Goal: Information Seeking & Learning: Learn about a topic

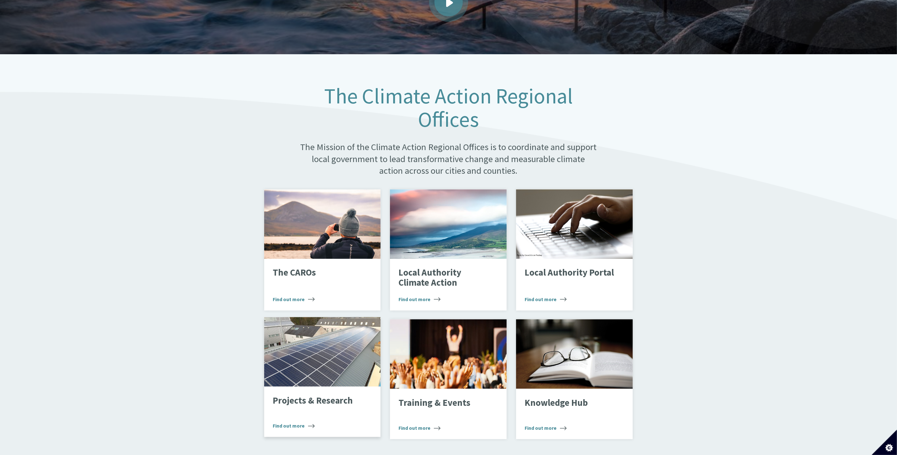
scroll to position [284, 0]
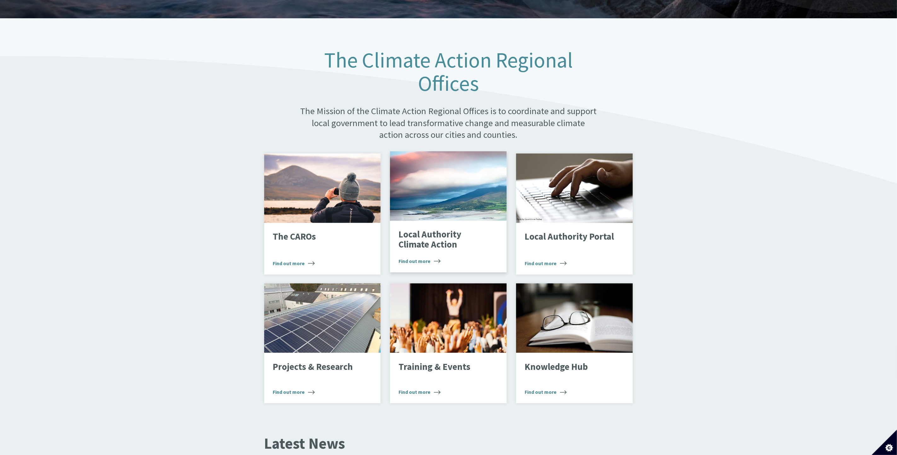
click at [443, 209] on div "Landscape" at bounding box center [448, 185] width 117 height 69
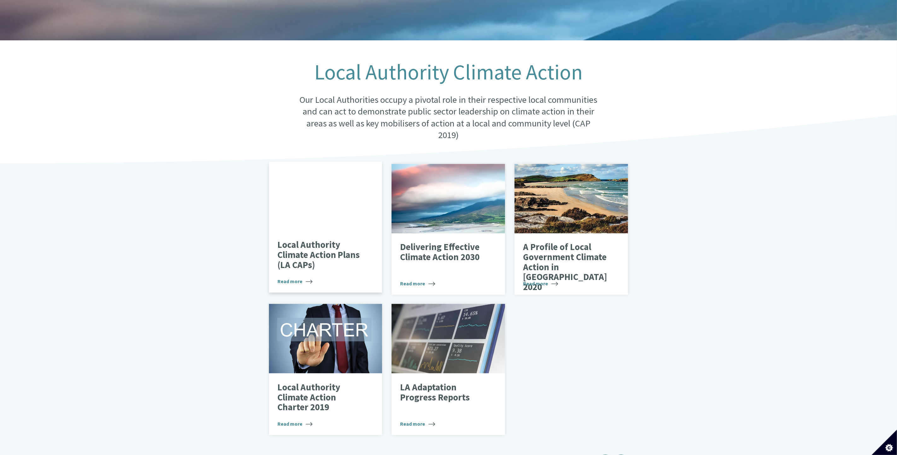
scroll to position [95, 0]
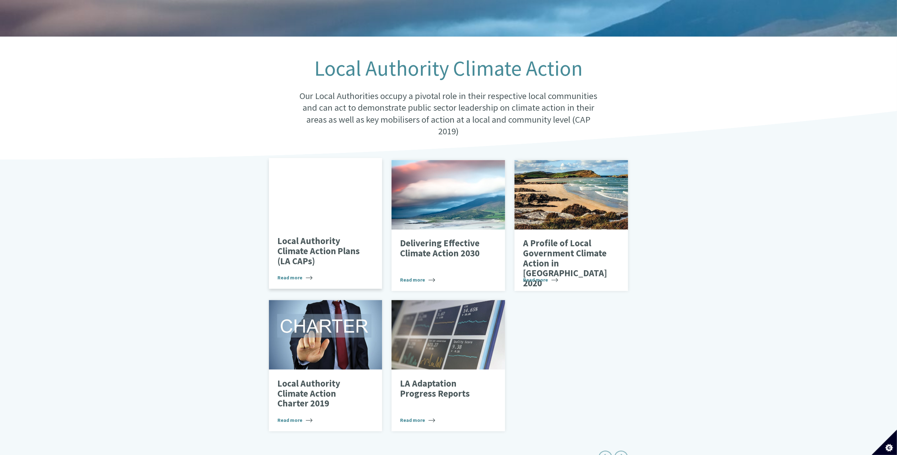
click at [304, 244] on p "Local Authority Climate Action Plans (LA CAPs)" at bounding box center [320, 251] width 87 height 30
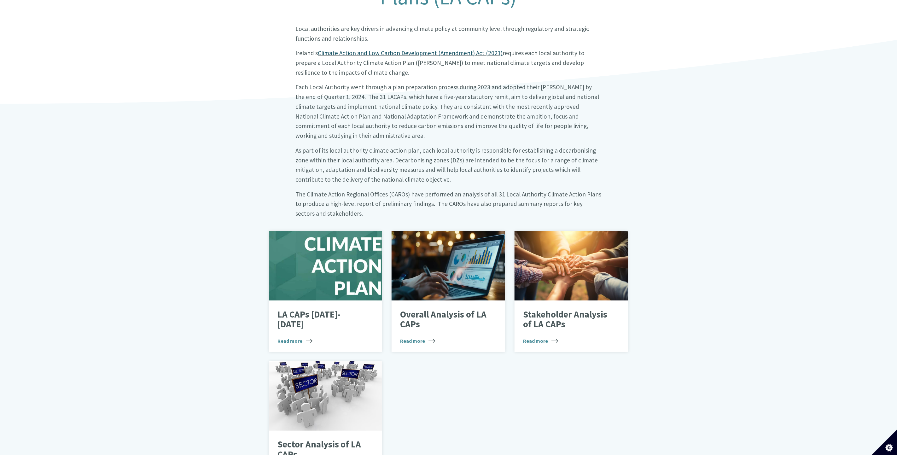
scroll to position [236, 0]
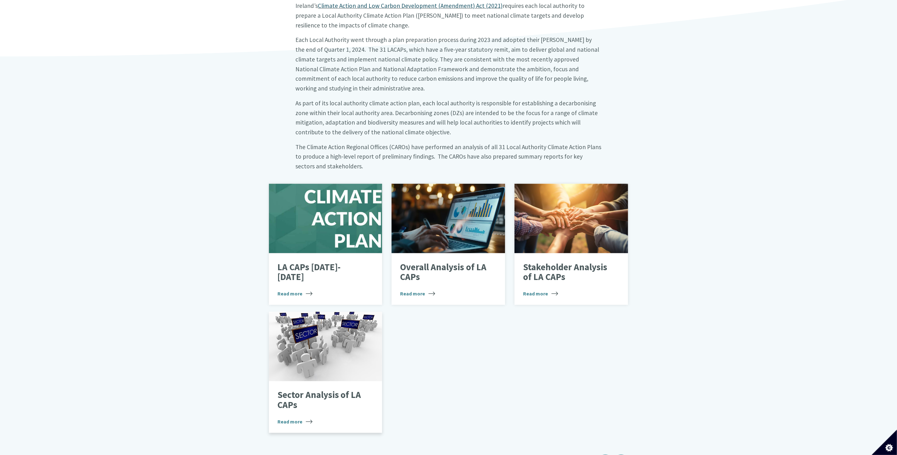
click at [296, 327] on div at bounding box center [325, 346] width 113 height 69
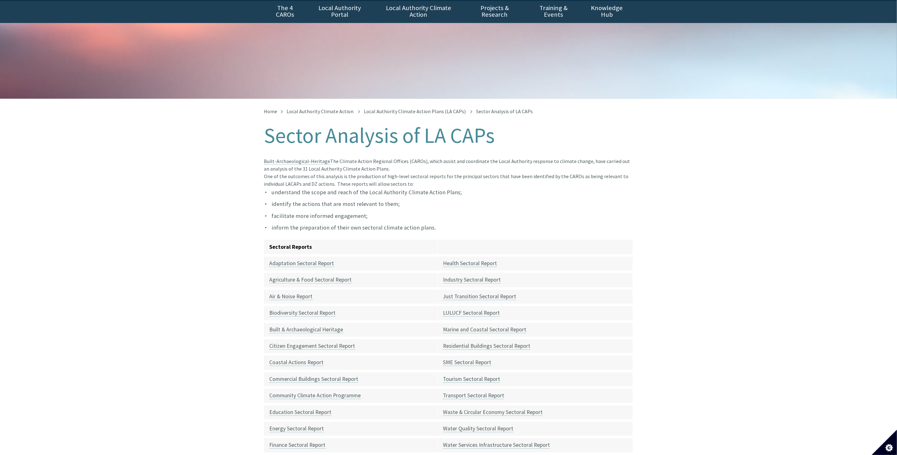
scroll to position [47, 0]
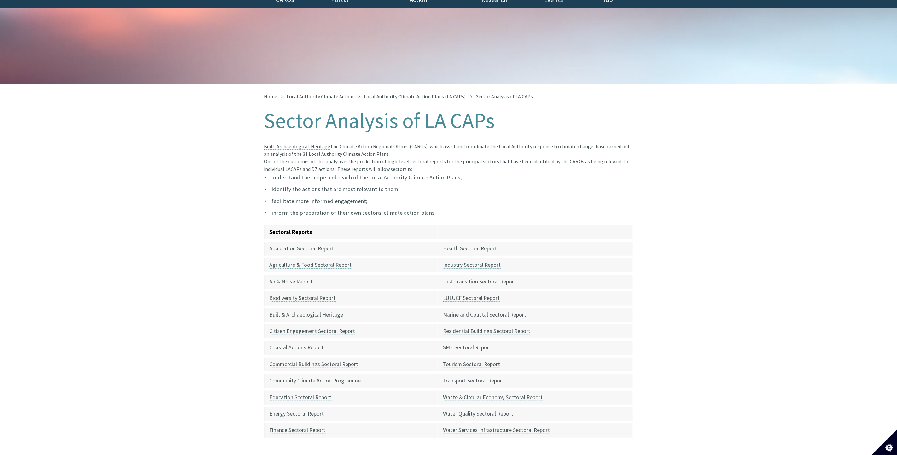
click at [304, 410] on link "Energy Sectoral Report" at bounding box center [296, 413] width 55 height 7
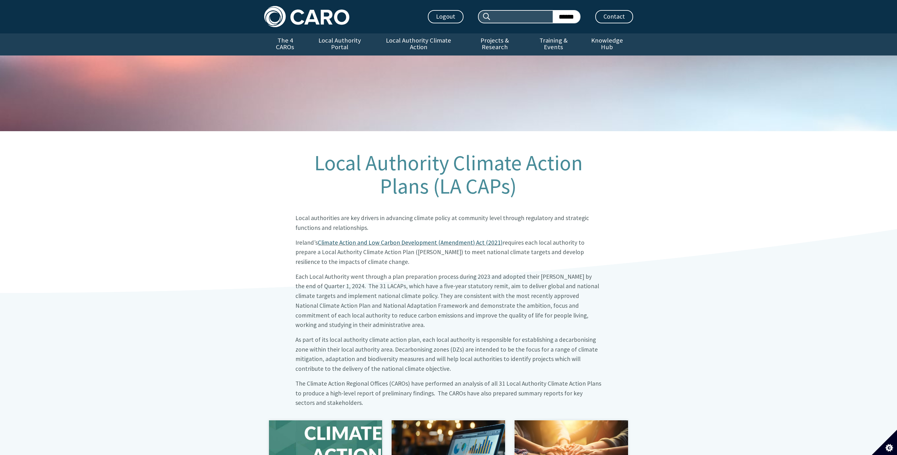
scroll to position [236, 0]
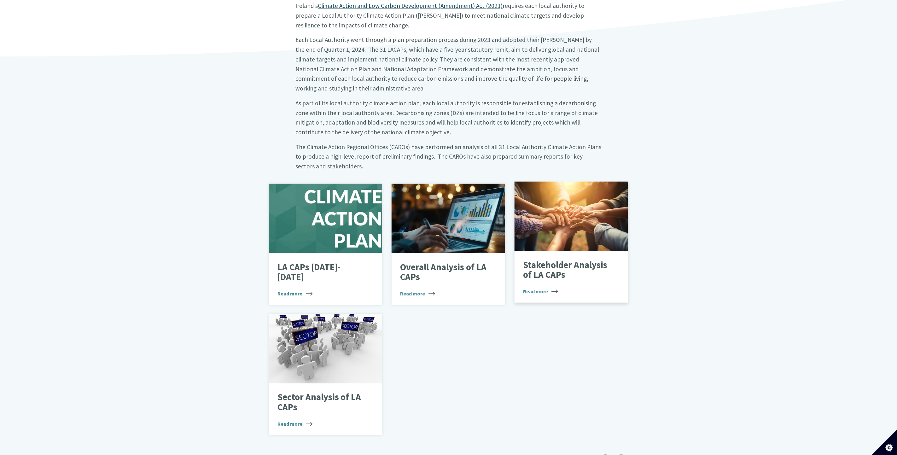
click at [571, 199] on div at bounding box center [570, 216] width 113 height 69
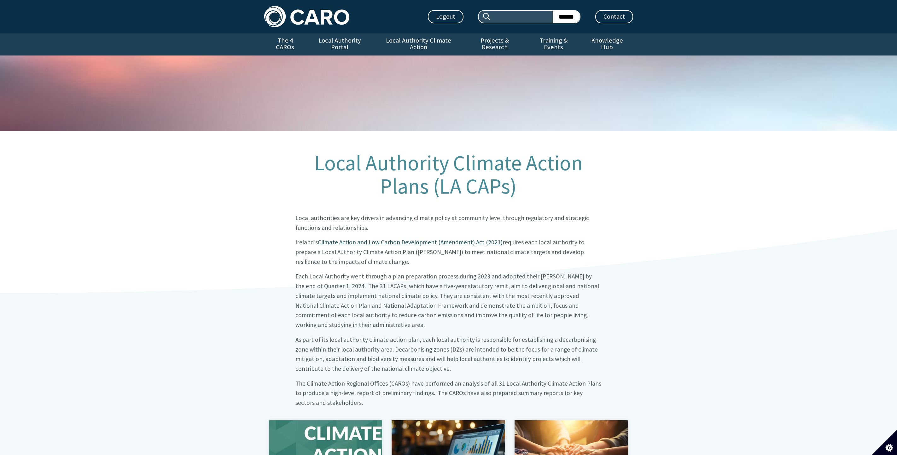
scroll to position [236, 0]
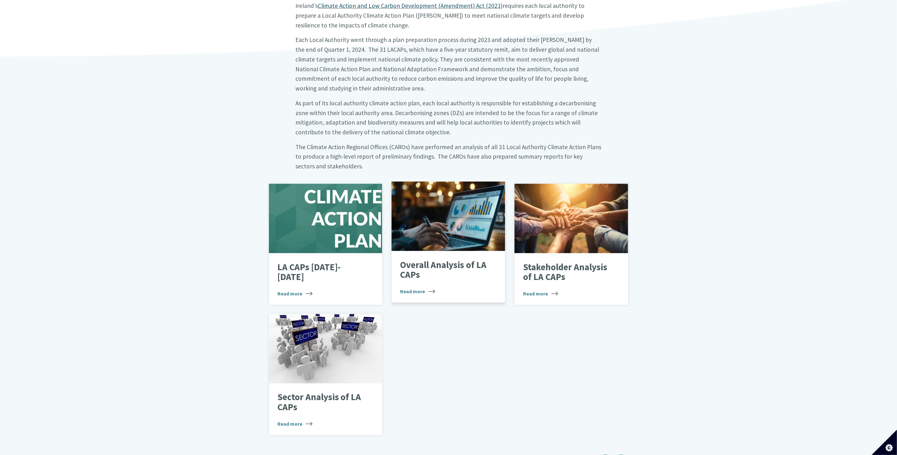
click at [430, 207] on div at bounding box center [447, 216] width 113 height 69
